Goal: Task Accomplishment & Management: Manage account settings

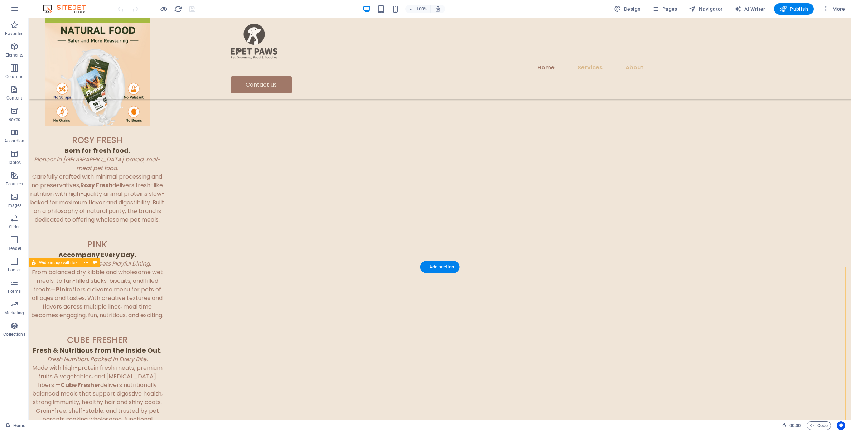
scroll to position [1747, 0]
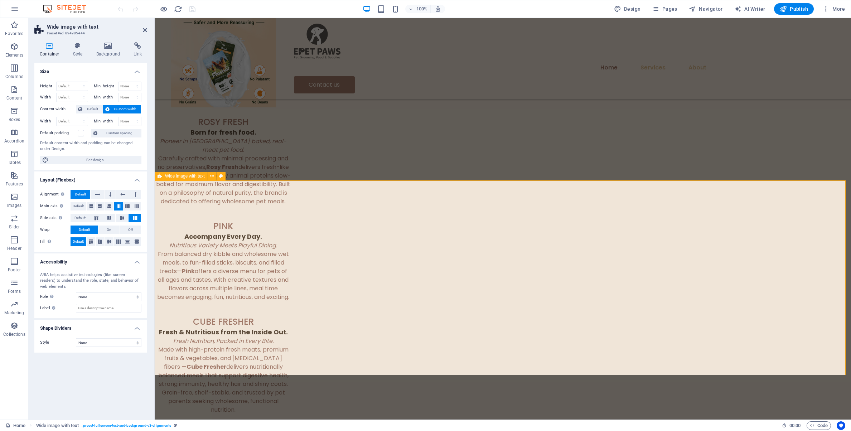
scroll to position [1806, 0]
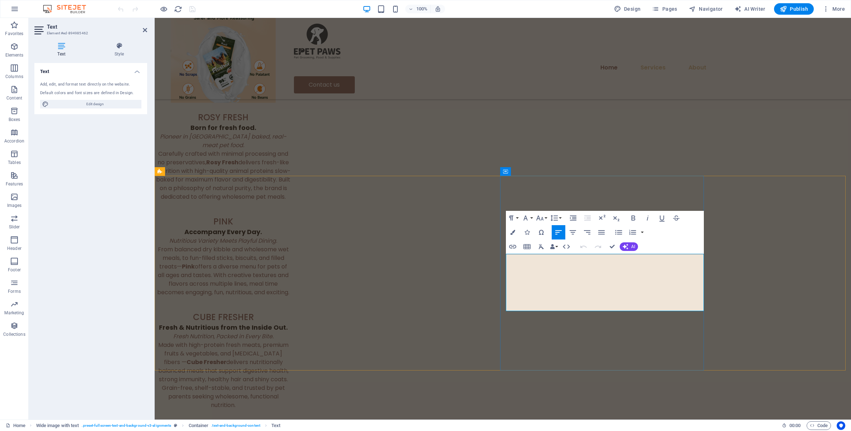
drag, startPoint x: 660, startPoint y: 305, endPoint x: 506, endPoint y: 260, distance: 160.7
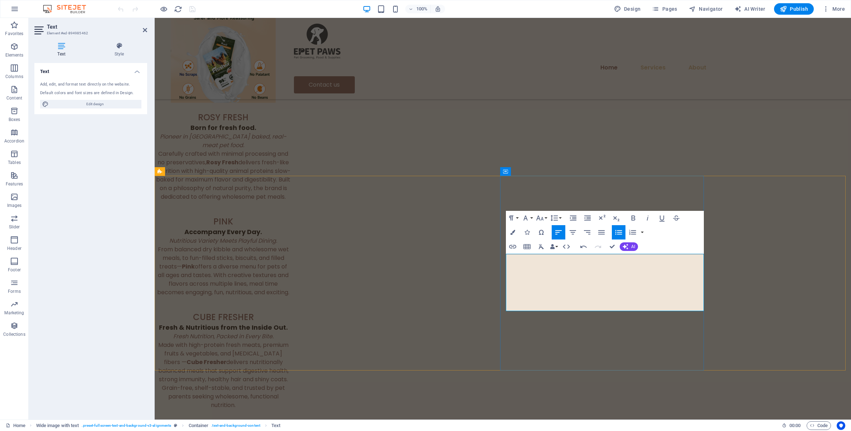
copy div "♦ We’re looking for passionate pet lovers to join our team ♦ Open position: Sto…"
click at [629, 247] on button "AI" at bounding box center [629, 246] width 18 height 9
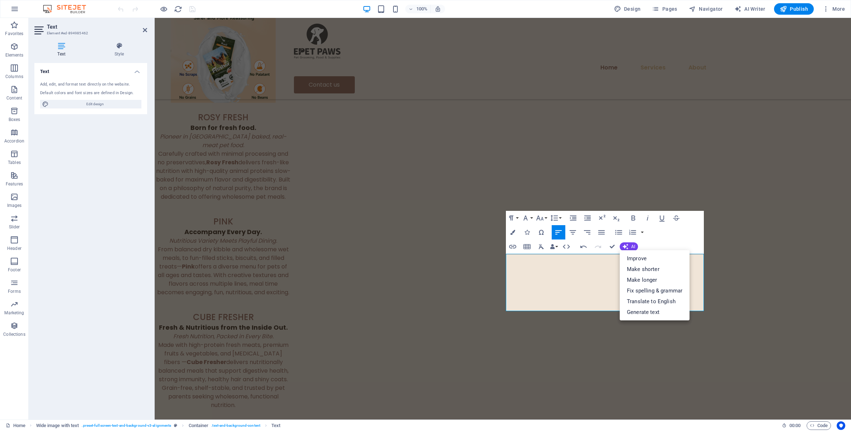
click at [679, 241] on div "Paragraph Format Normal Heading 1 Heading 2 Heading 3 Heading 4 Heading 5 Headi…" at bounding box center [605, 232] width 198 height 43
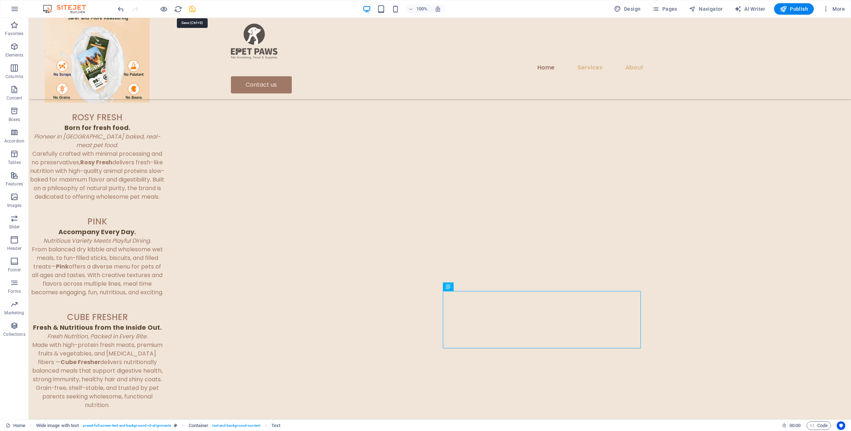
click at [136, 105] on span "Publish" at bounding box center [68, 110] width 135 height 10
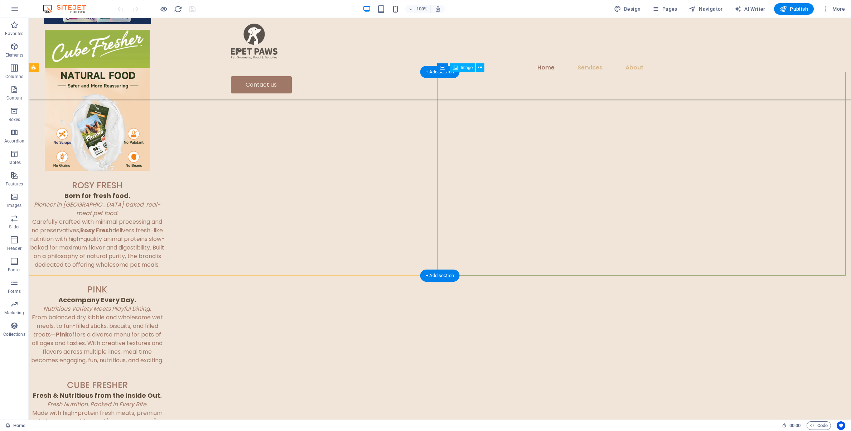
scroll to position [1861, 0]
